Goal: Transaction & Acquisition: Book appointment/travel/reservation

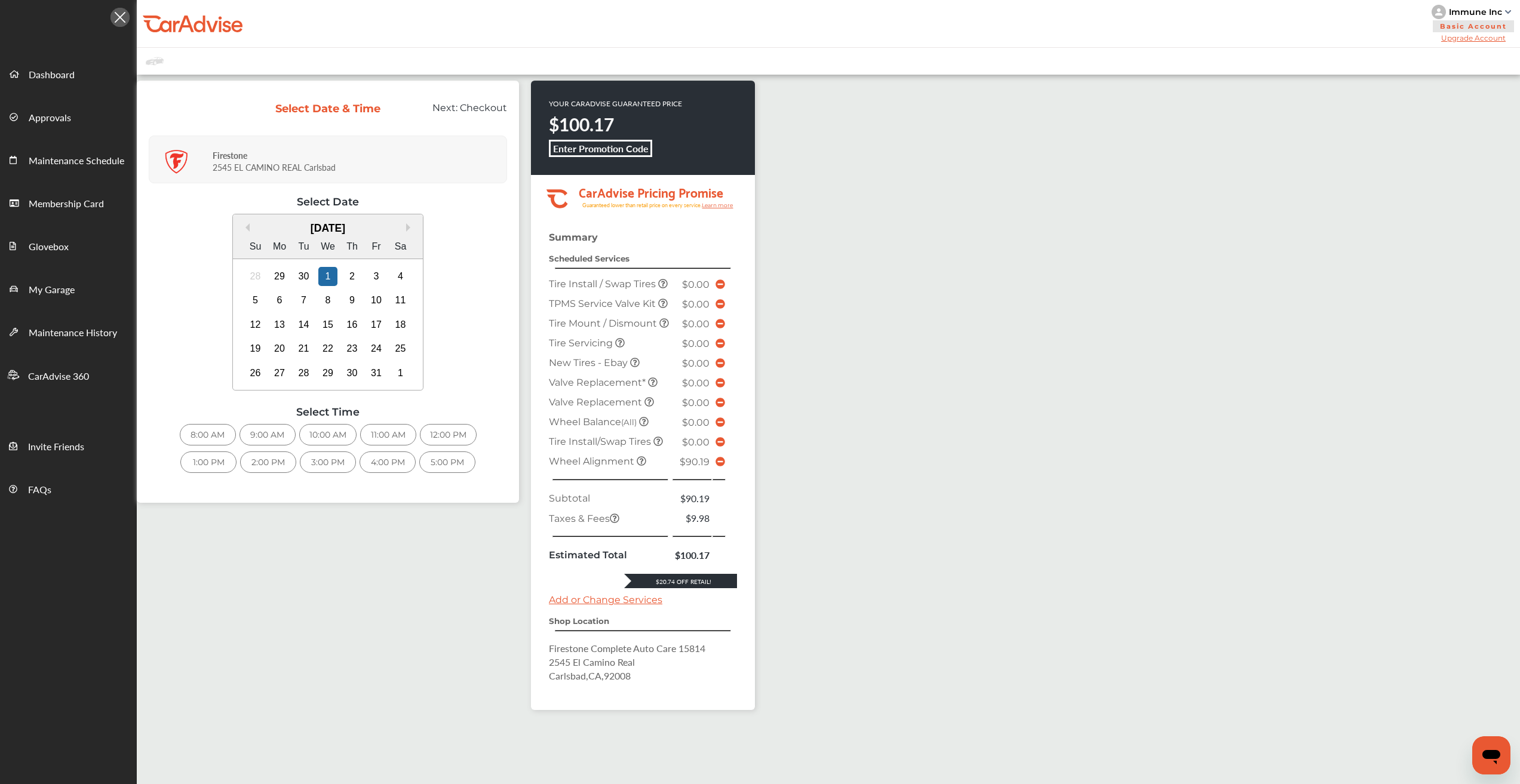
click at [455, 431] on div "12:00 PM" at bounding box center [448, 435] width 56 height 22
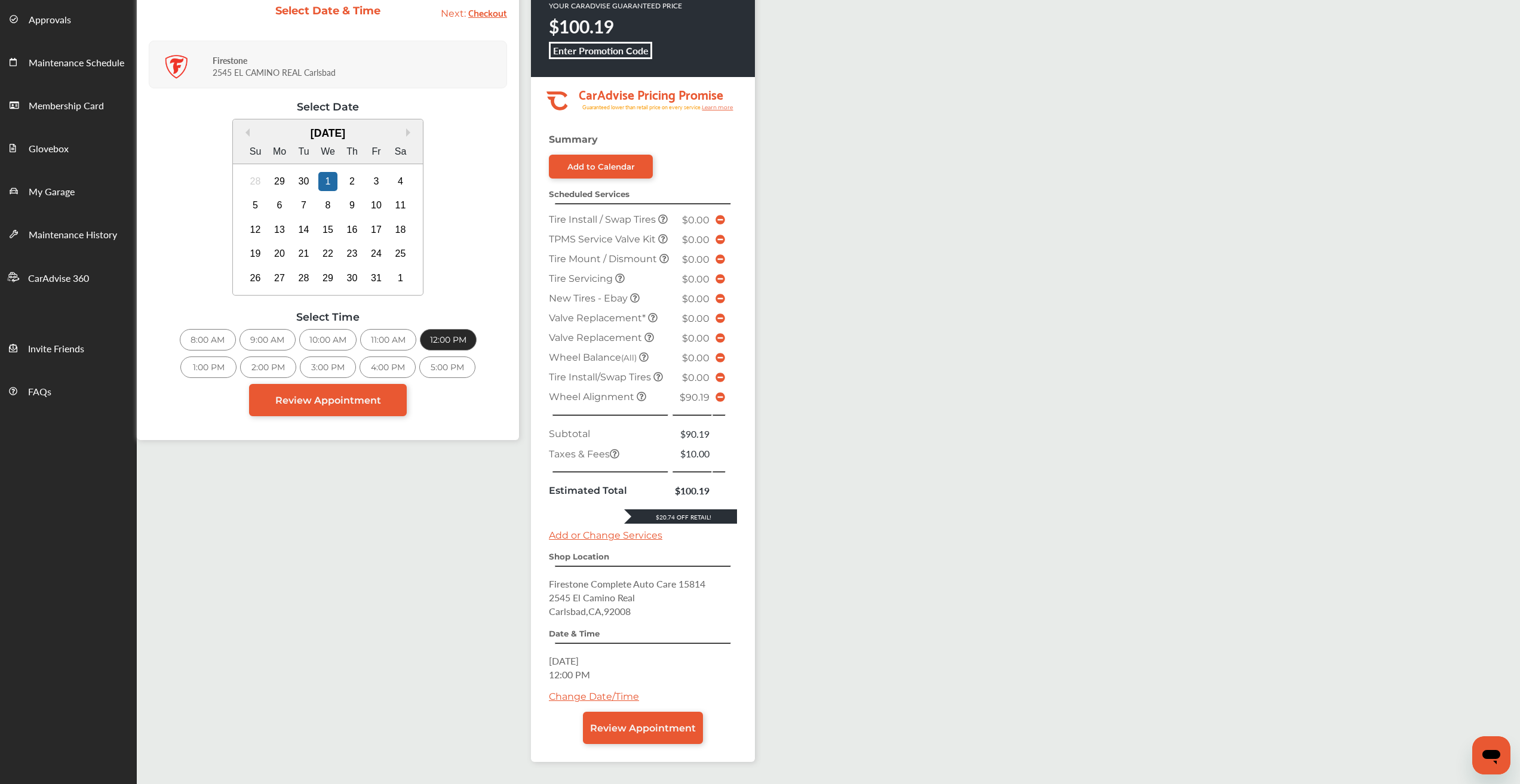
scroll to position [169, 0]
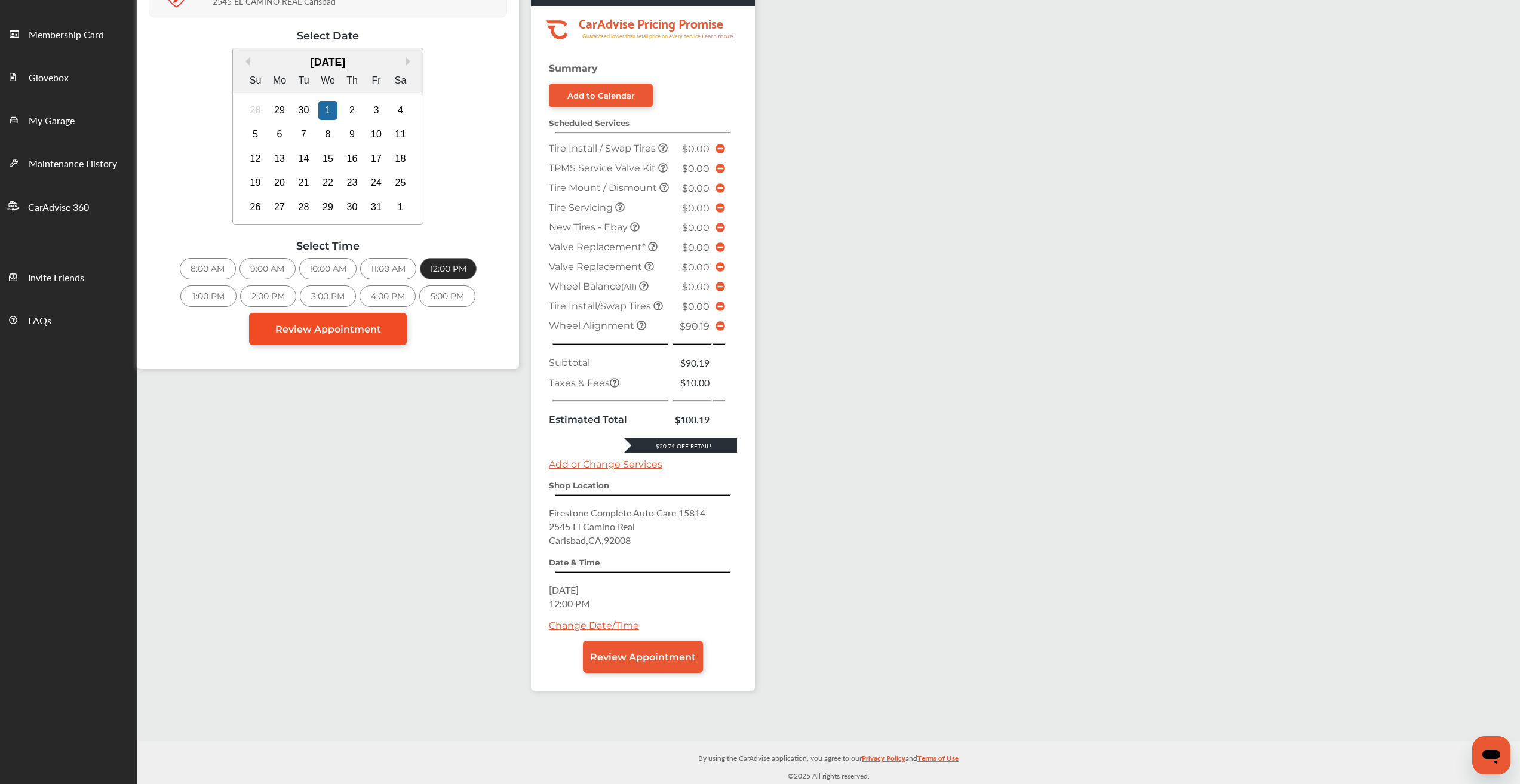
click at [316, 328] on span "Review Appointment" at bounding box center [328, 329] width 105 height 11
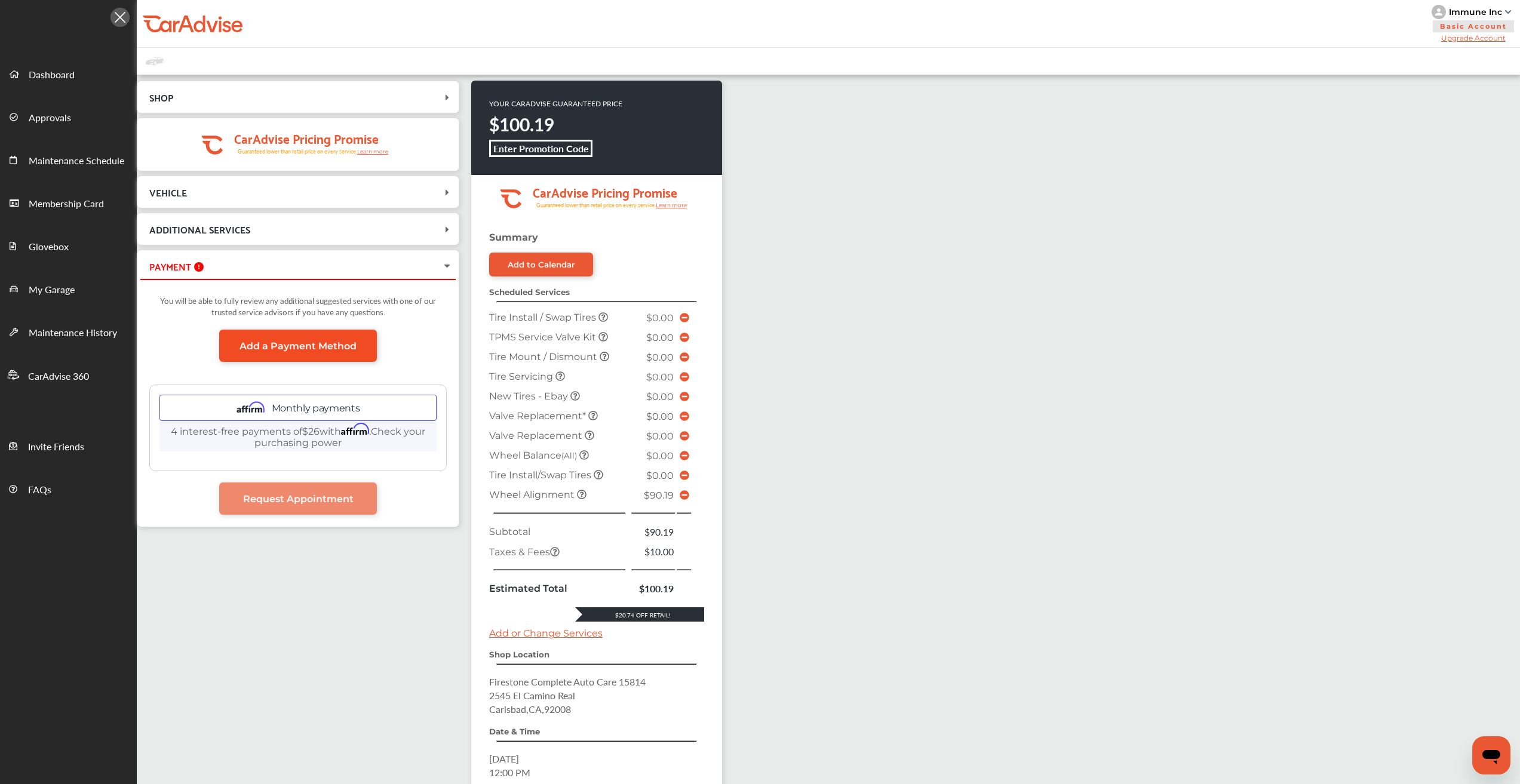
click at [307, 338] on link "Add a Payment Method" at bounding box center [298, 345] width 158 height 32
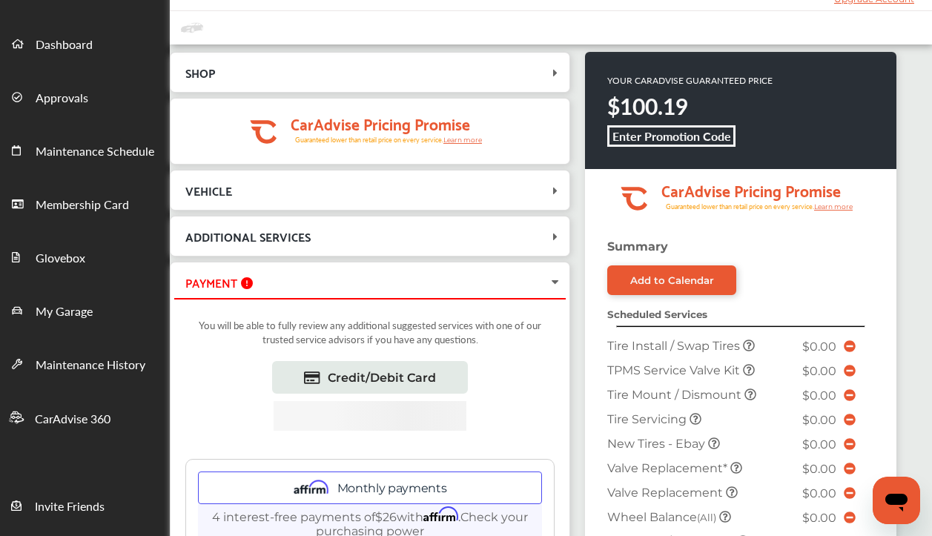
scroll to position [223, 0]
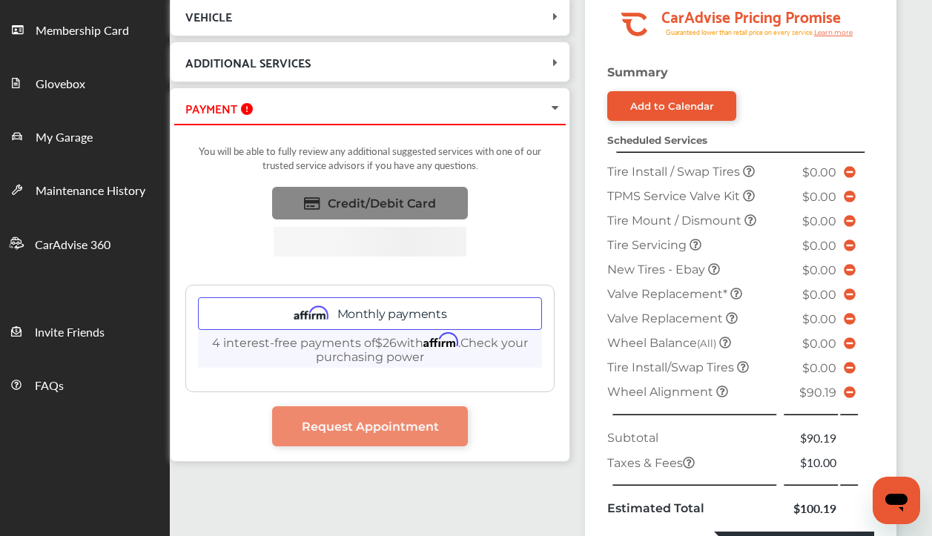
click at [425, 200] on span "Credit/Debit Card" at bounding box center [382, 204] width 108 height 14
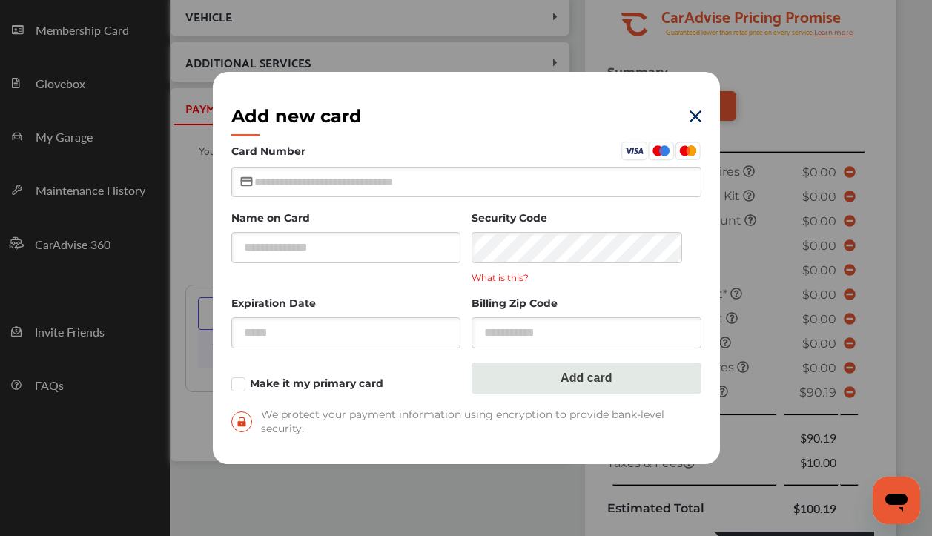
click at [702, 112] on div "Add new card Card Number Name on Card Security Code What is this? Expiration Da…" at bounding box center [466, 268] width 507 height 392
click at [699, 112] on img at bounding box center [696, 117] width 12 height 12
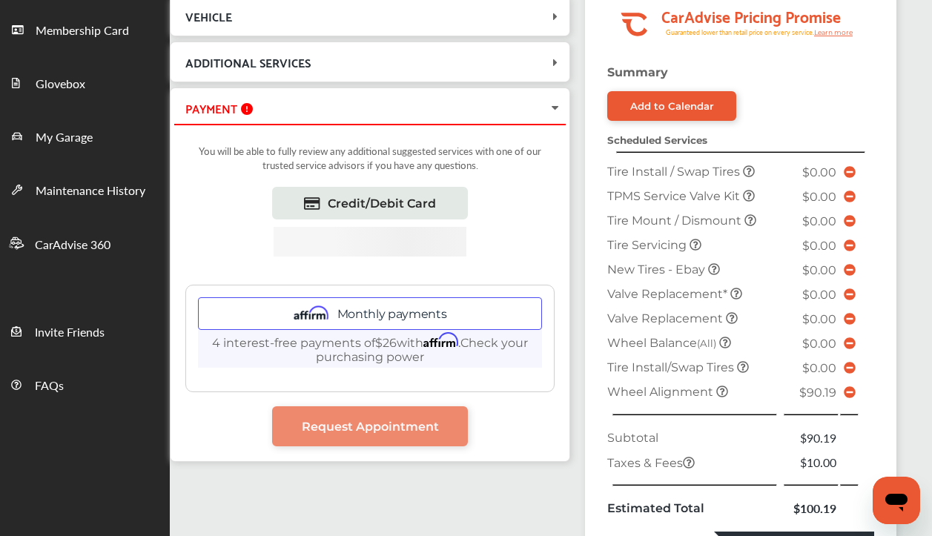
click at [392, 320] on div "Monthly payments" at bounding box center [370, 313] width 344 height 33
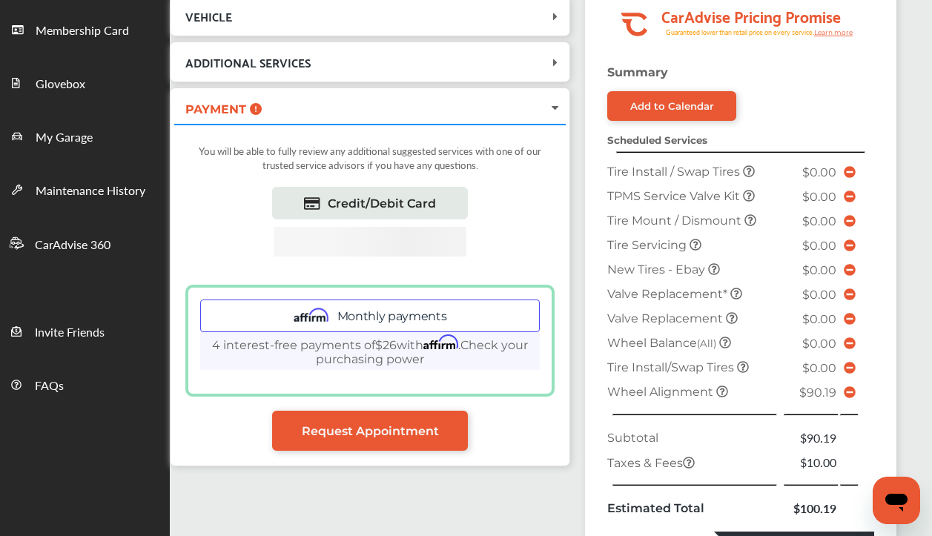
click at [383, 315] on div "Monthly payments" at bounding box center [370, 316] width 340 height 33
click at [343, 321] on div "Monthly payments" at bounding box center [370, 316] width 340 height 33
click at [363, 325] on div "Monthly payments" at bounding box center [370, 316] width 340 height 33
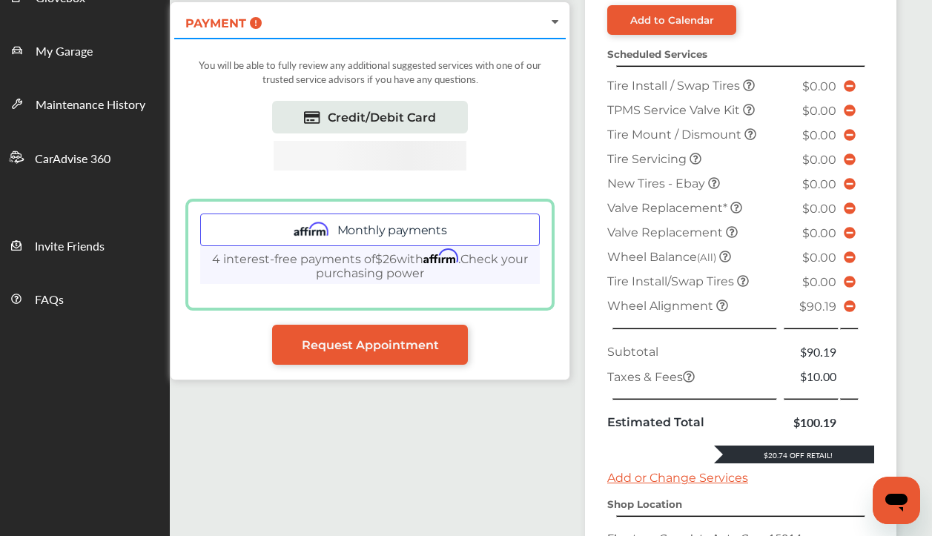
scroll to position [297, 0]
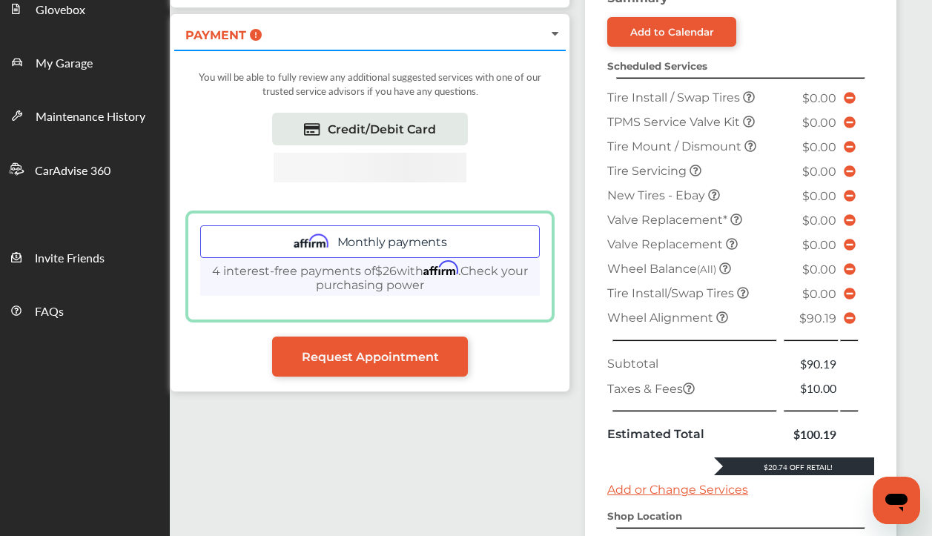
click at [513, 146] on div "Credit/Debit Card" at bounding box center [369, 133] width 369 height 40
click at [383, 235] on div "Monthly payments" at bounding box center [370, 242] width 340 height 33
click at [349, 361] on span "Request Appointment" at bounding box center [370, 357] width 137 height 14
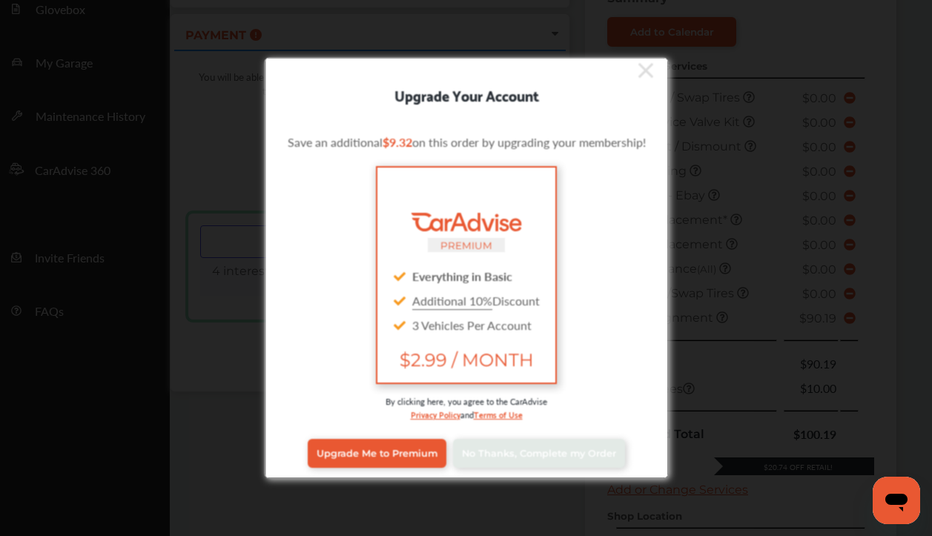
scroll to position [12, 0]
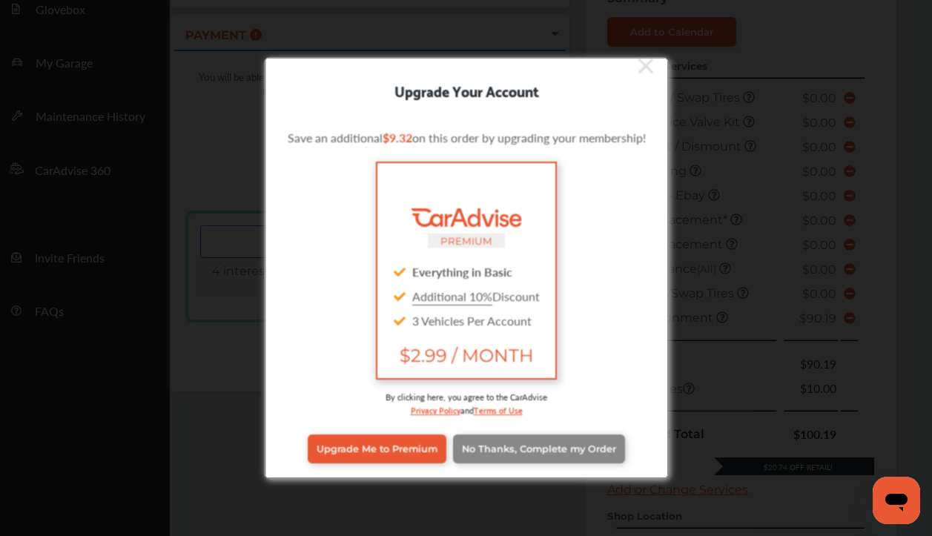
click at [496, 444] on span "No Thanks, Complete my Order" at bounding box center [539, 449] width 154 height 11
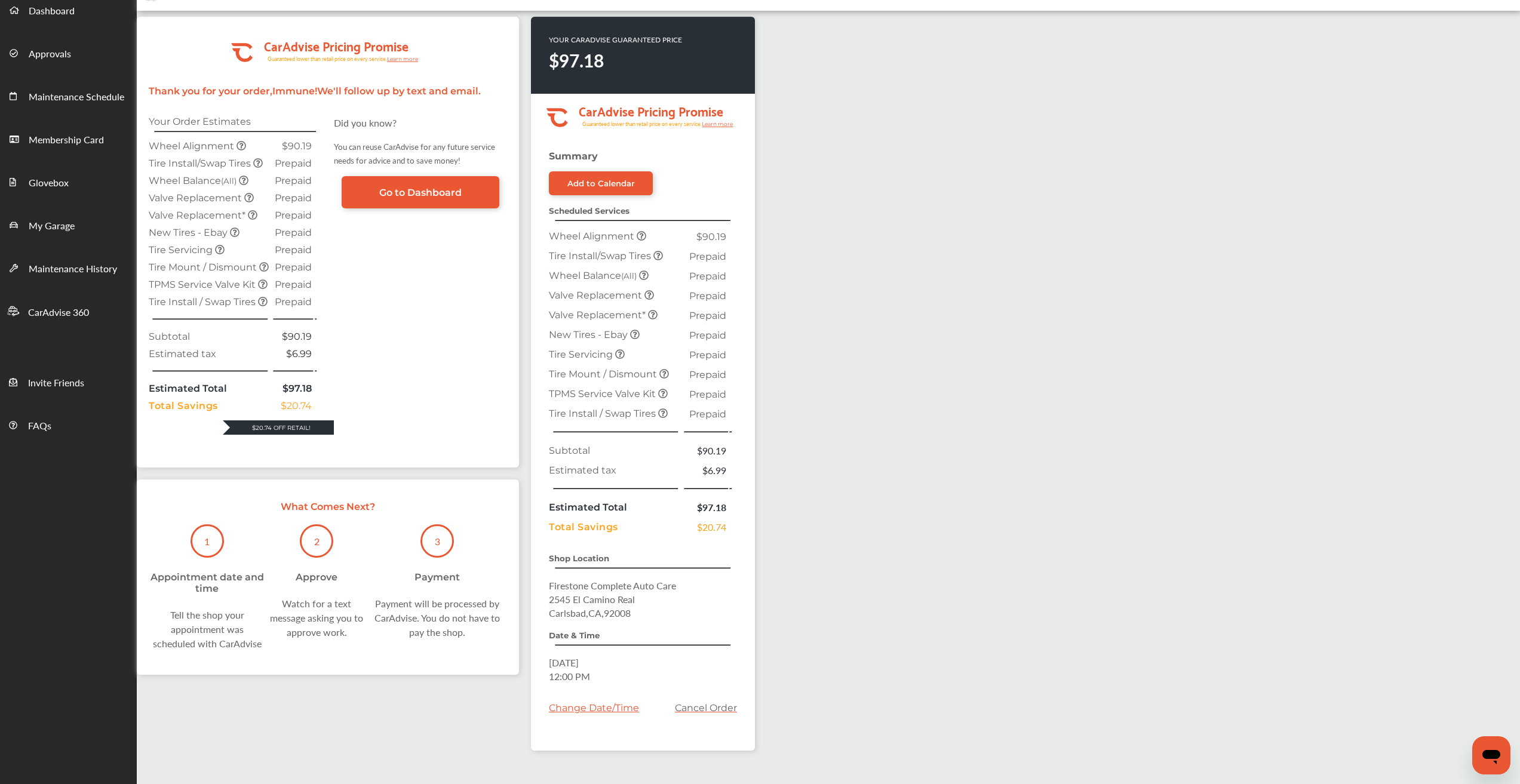
scroll to position [169, 0]
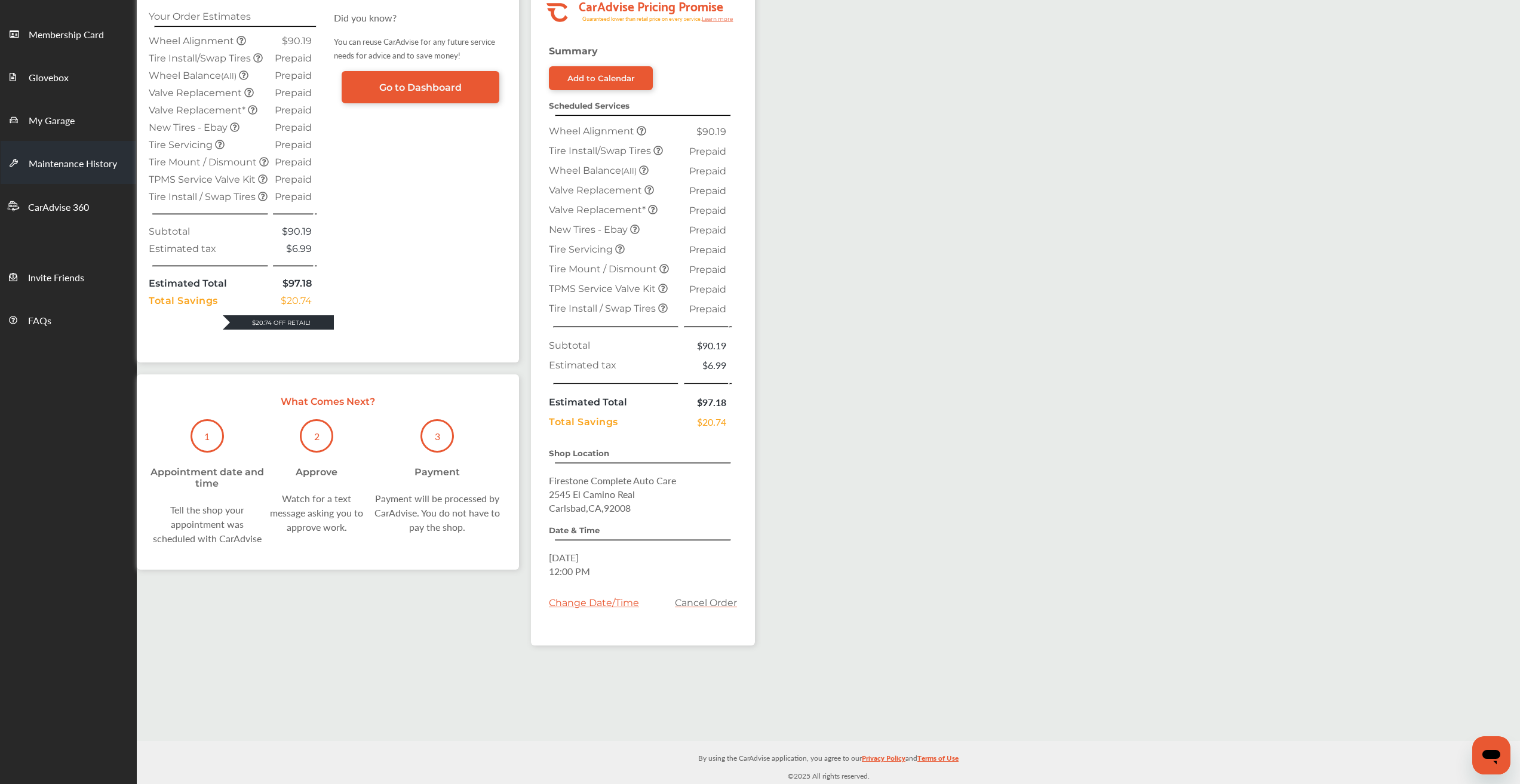
click at [68, 144] on link "Maintenance History" at bounding box center [68, 162] width 135 height 43
